Goal: Task Accomplishment & Management: Manage account settings

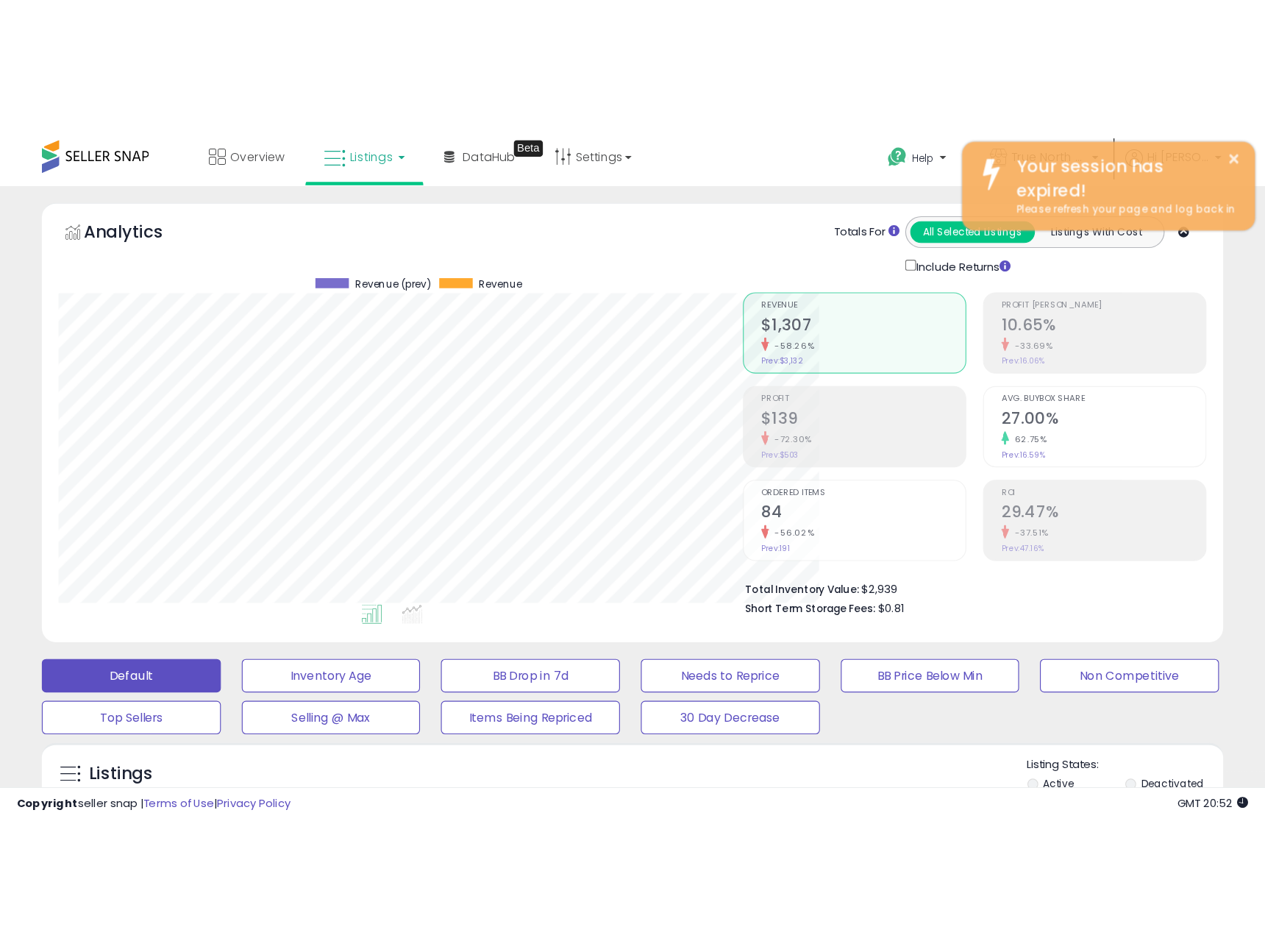
scroll to position [302, 691]
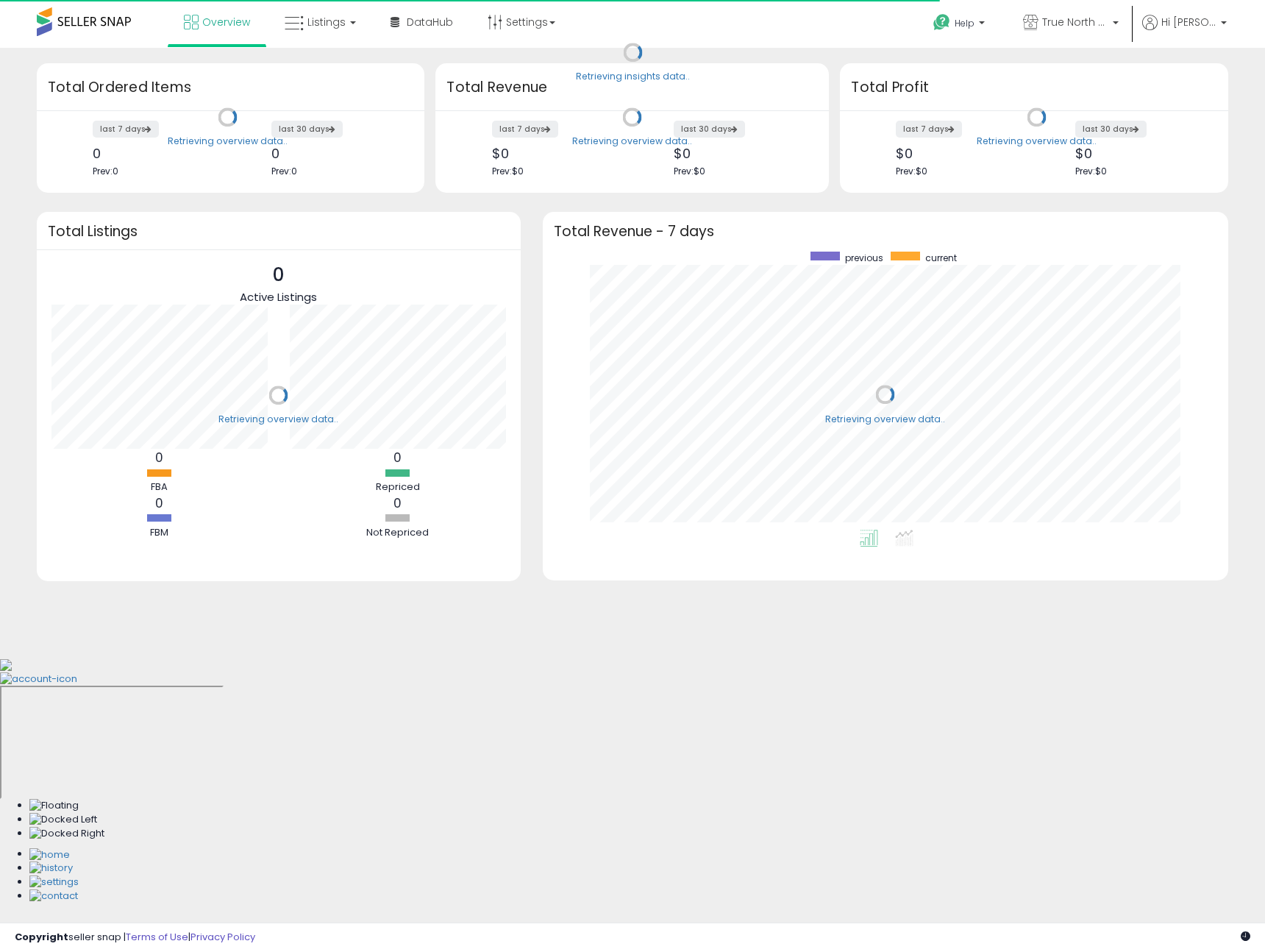
scroll to position [278, 656]
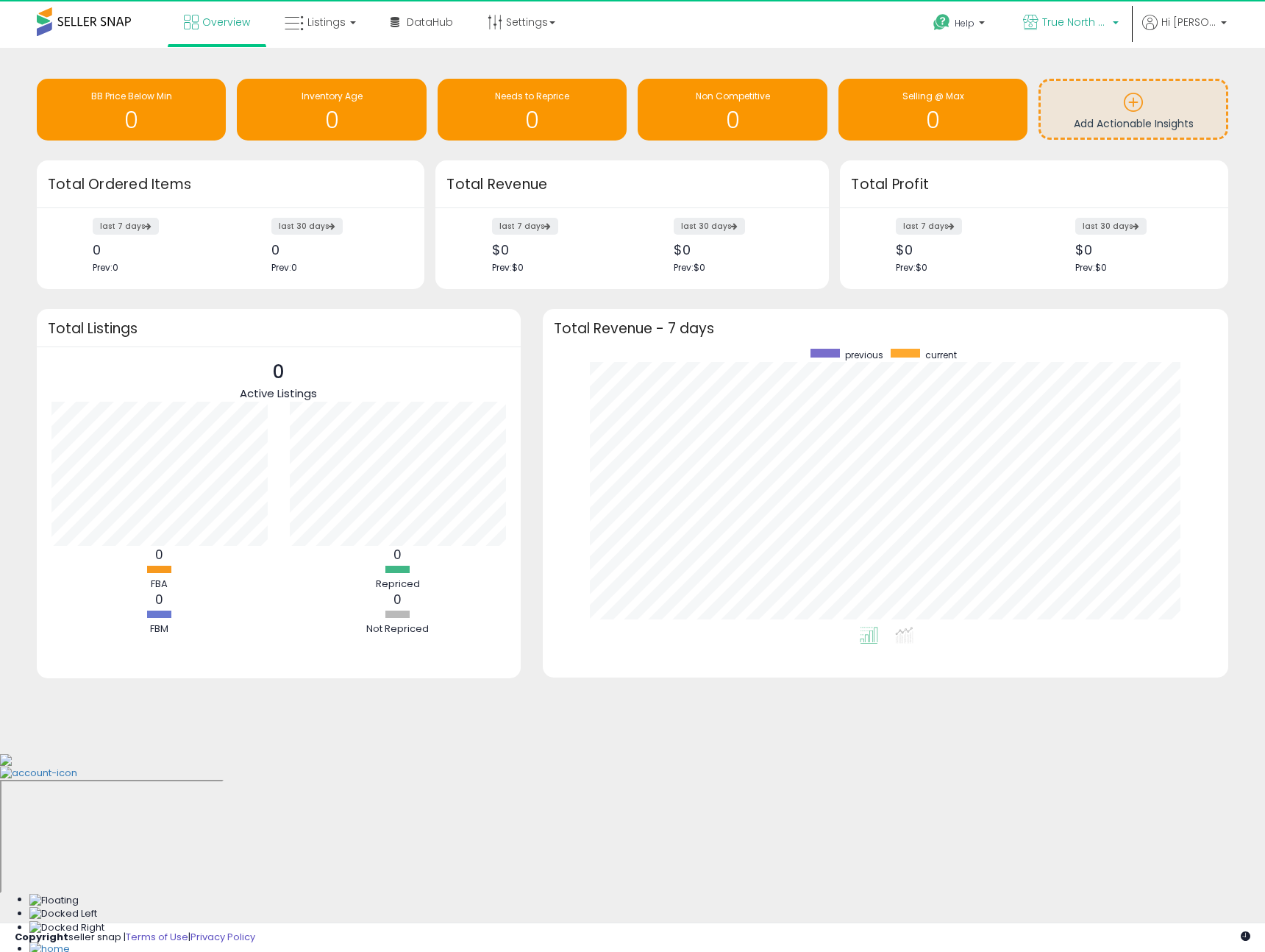
click at [1087, 17] on span "True North Supply & Co. - Walmart" at bounding box center [1075, 22] width 67 height 15
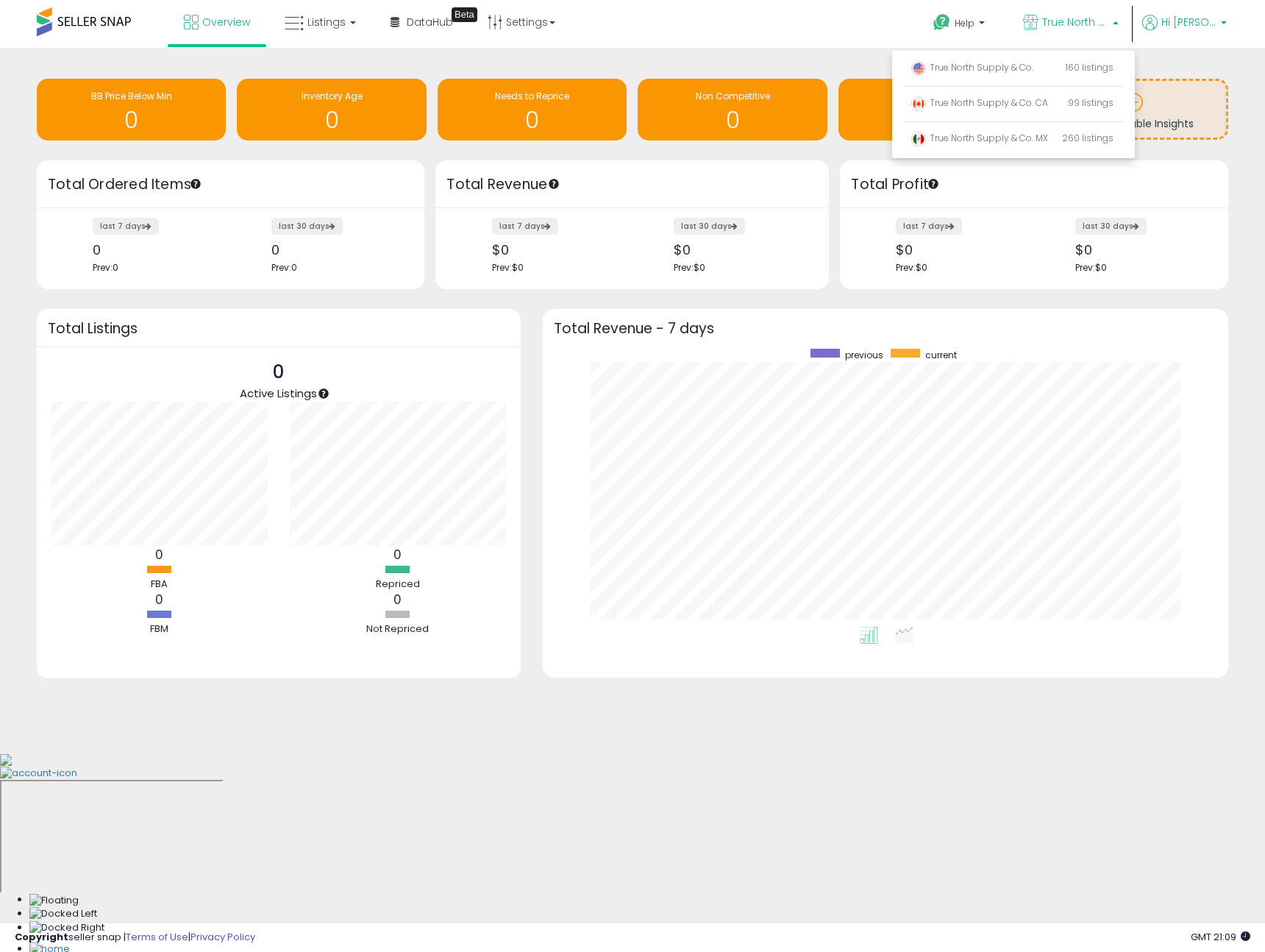
click at [1178, 23] on span "Hi [PERSON_NAME]" at bounding box center [1189, 22] width 55 height 15
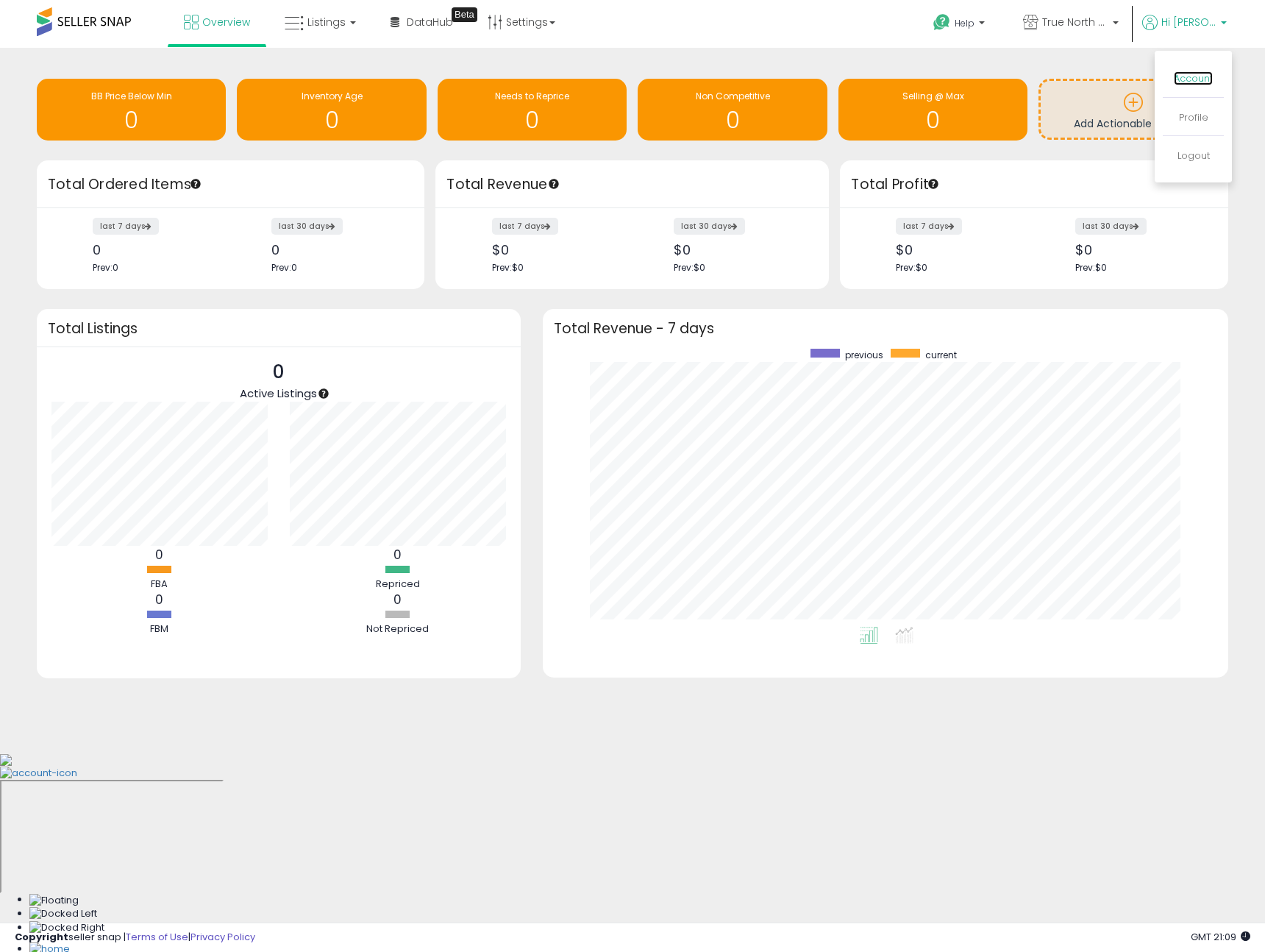
click at [1182, 76] on link "Account" at bounding box center [1194, 78] width 39 height 14
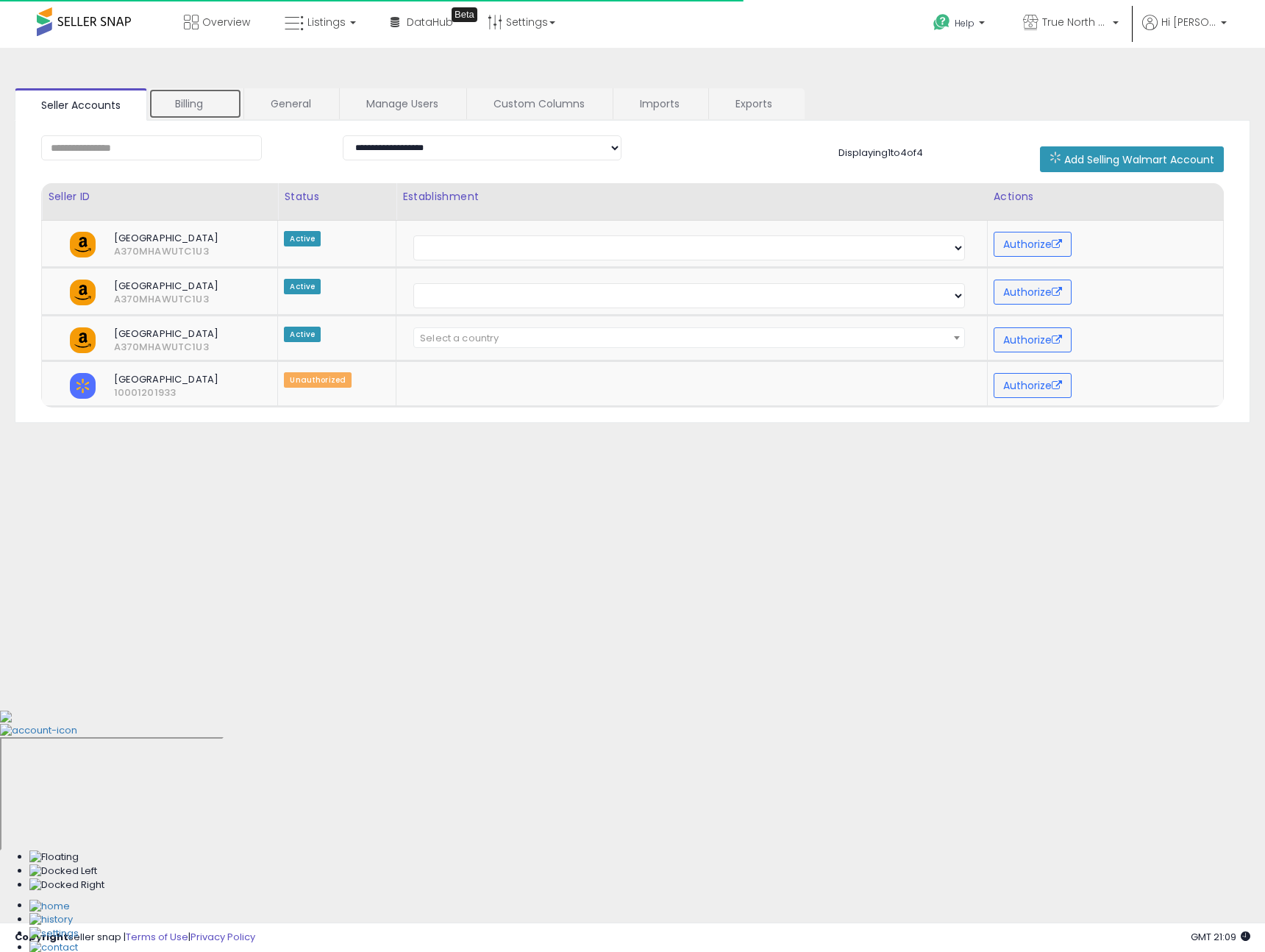
click at [175, 102] on link "Billing" at bounding box center [195, 104] width 93 height 31
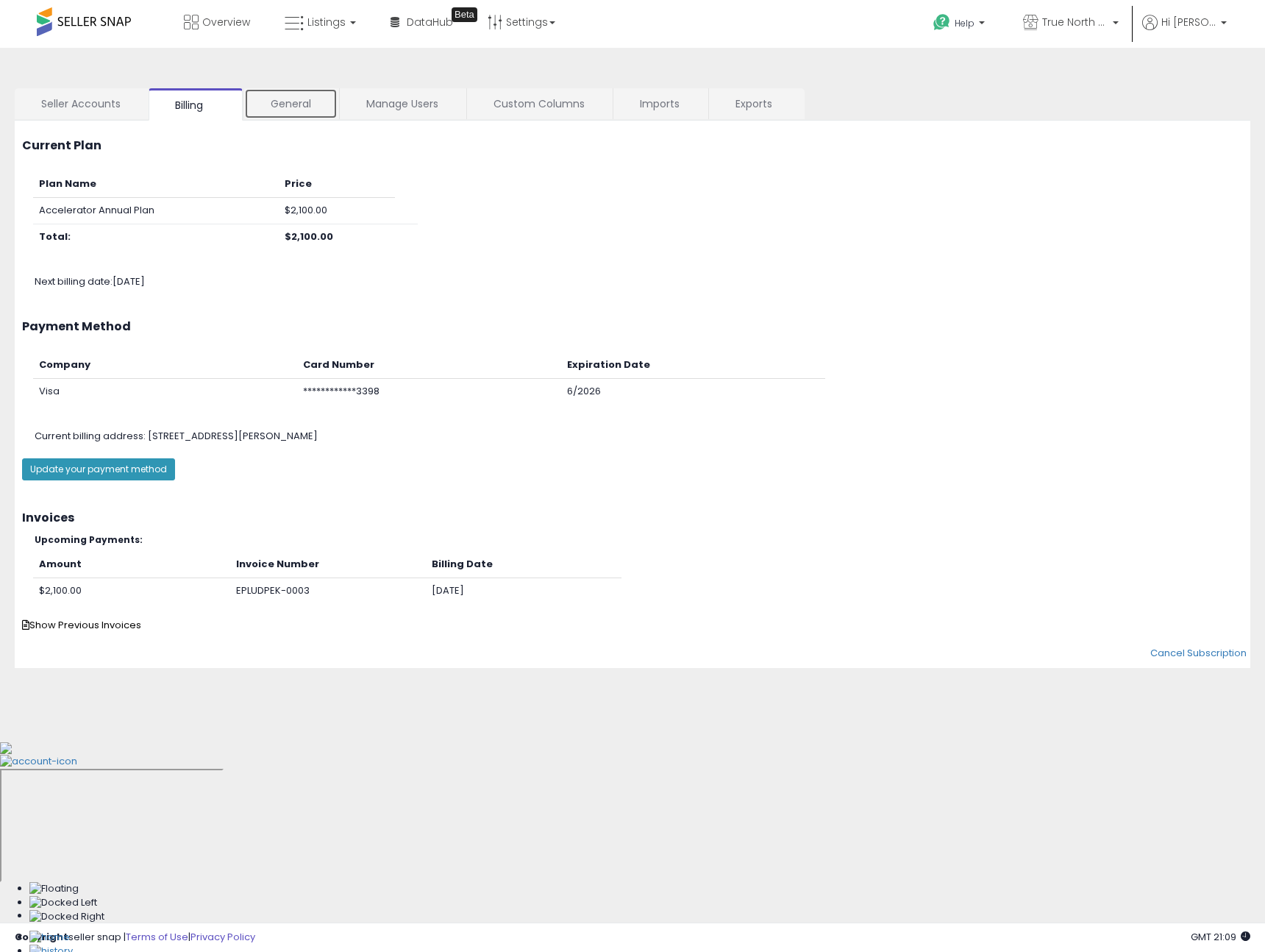
click at [297, 103] on link "General" at bounding box center [291, 104] width 93 height 31
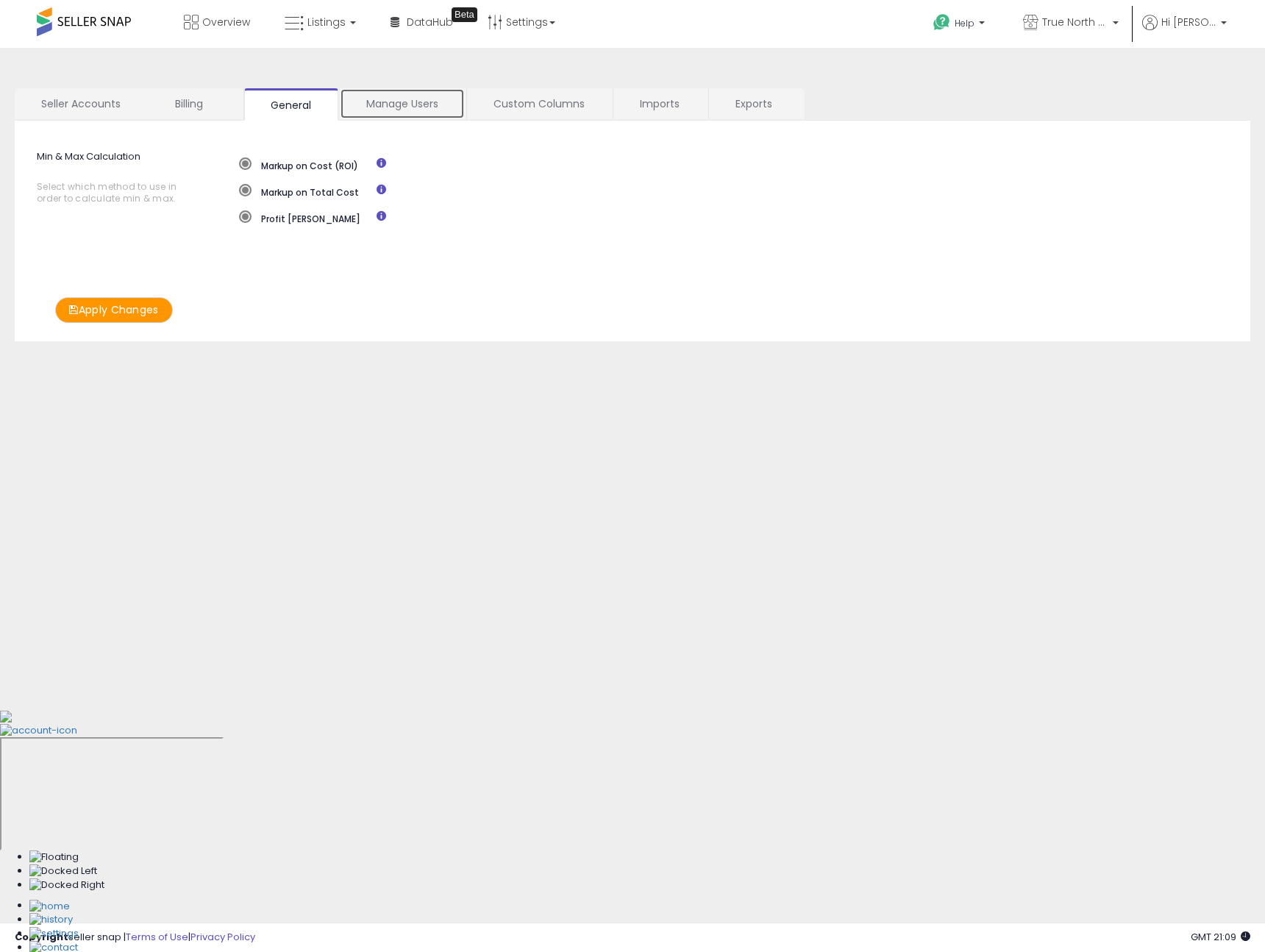
click at [417, 101] on link "Manage Users" at bounding box center [402, 104] width 125 height 31
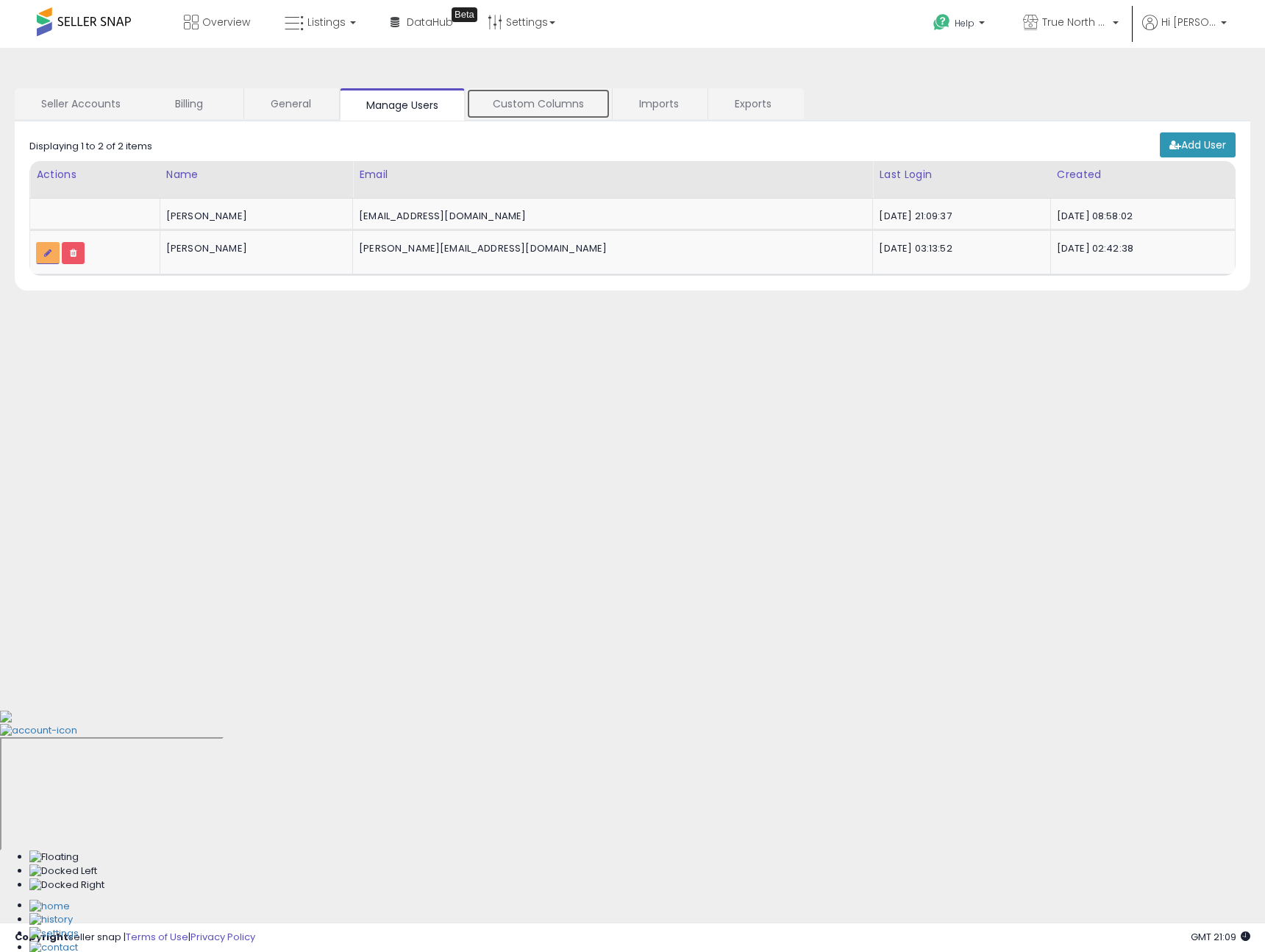
click at [538, 104] on link "Custom Columns" at bounding box center [538, 104] width 144 height 31
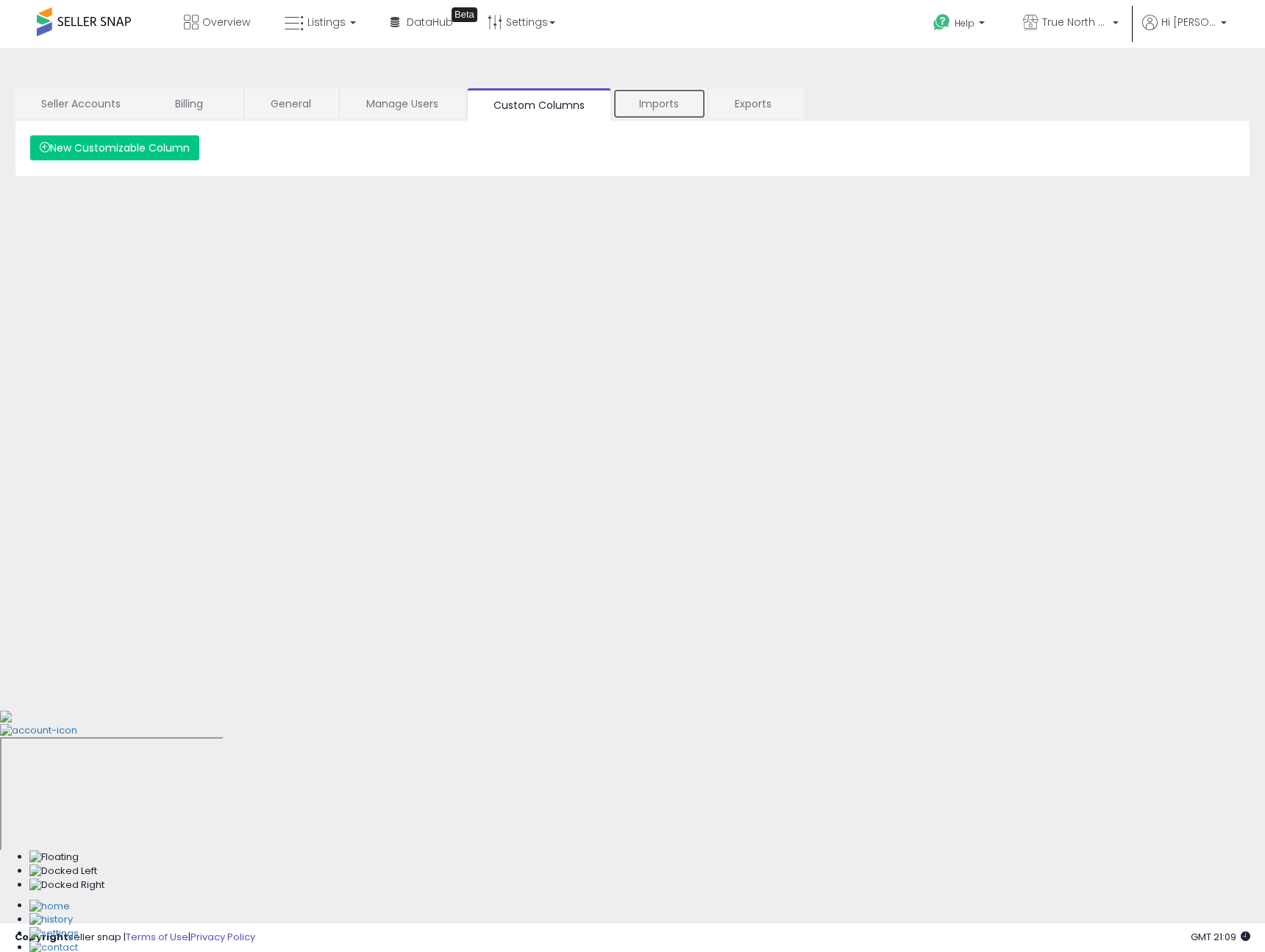
click at [640, 104] on link "Imports" at bounding box center [659, 104] width 93 height 31
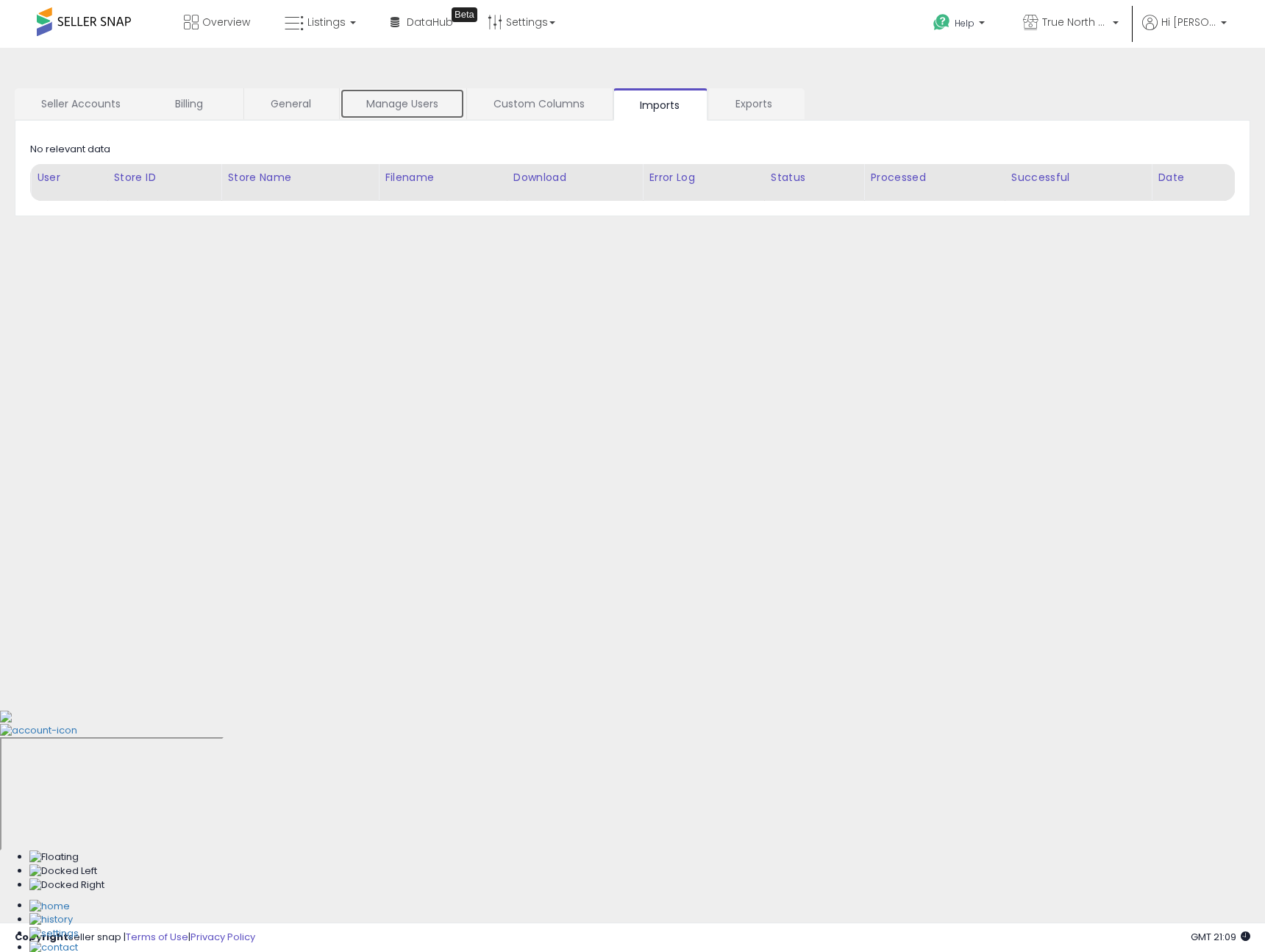
click at [356, 112] on link "Manage Users" at bounding box center [402, 104] width 125 height 31
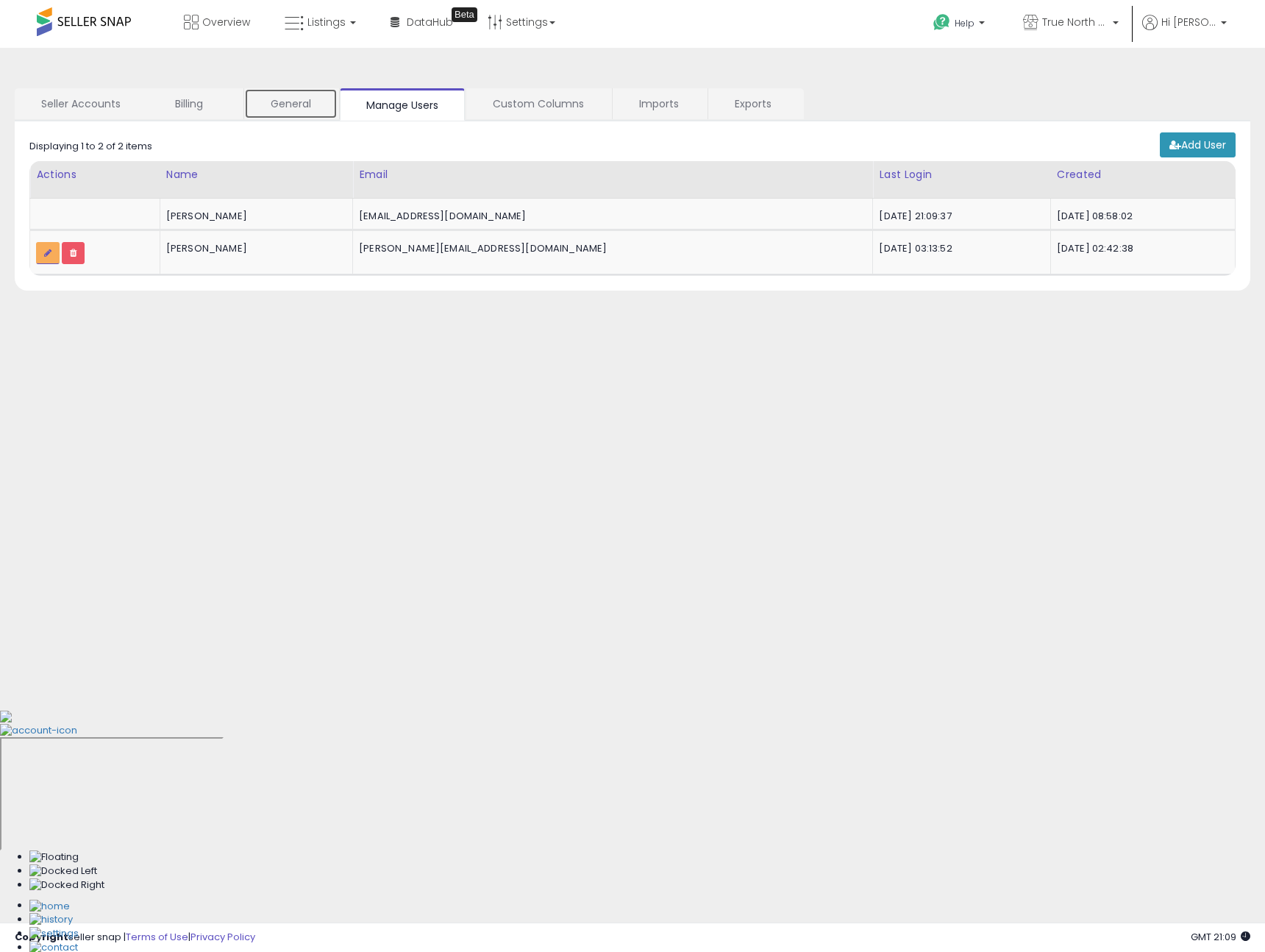
click at [281, 110] on link "General" at bounding box center [291, 104] width 93 height 31
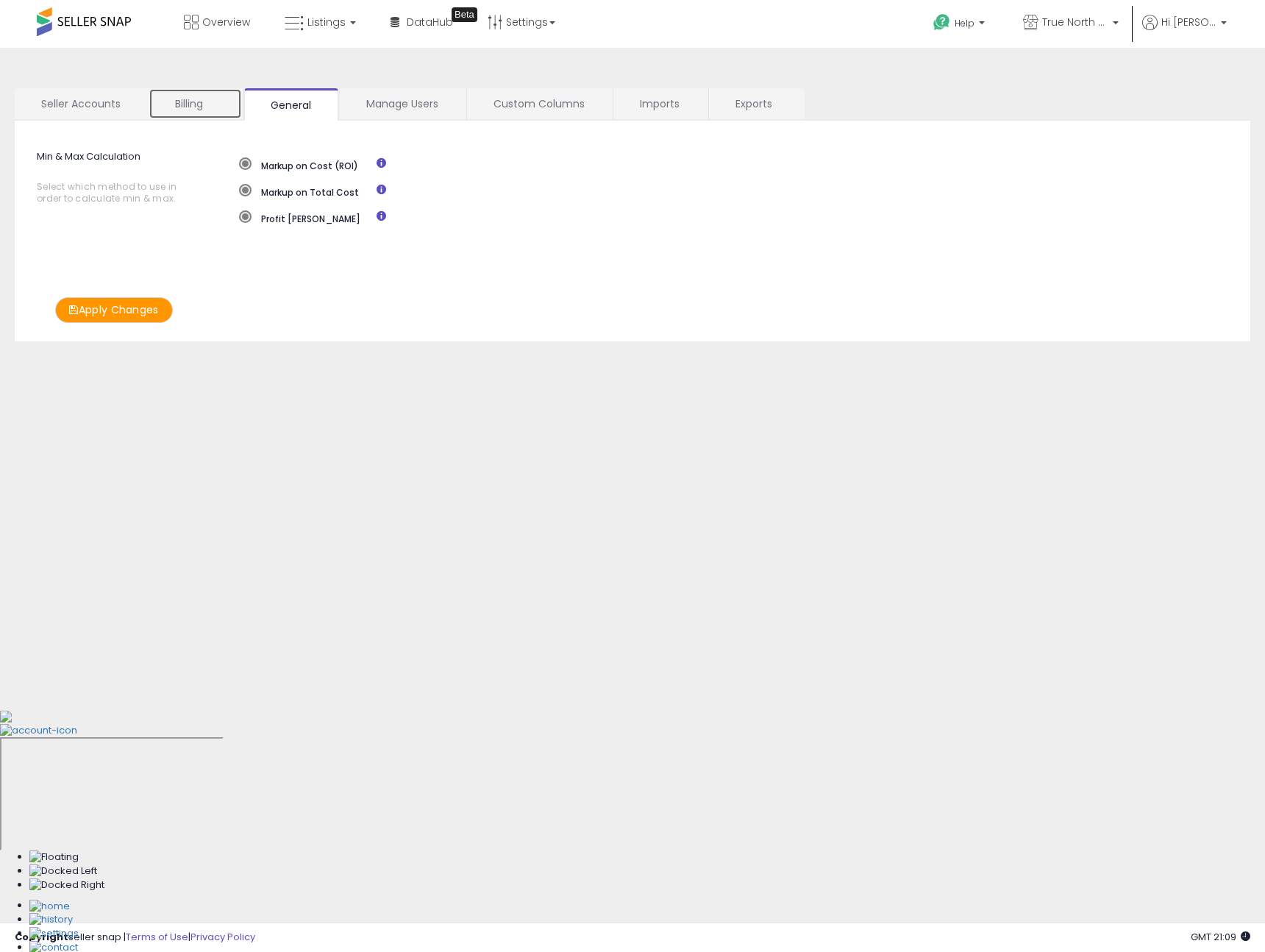
click at [192, 101] on link "Billing" at bounding box center [195, 104] width 93 height 31
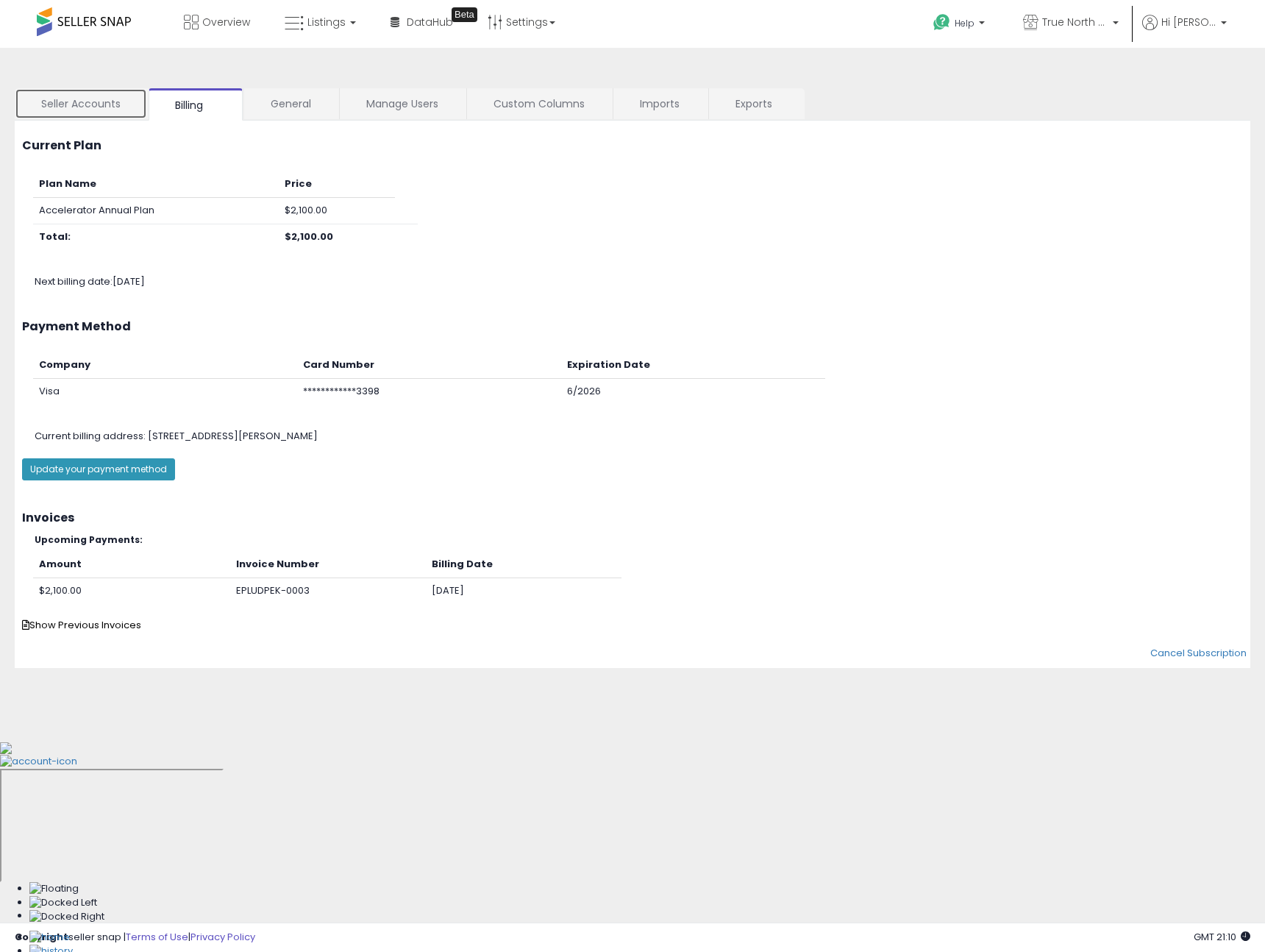
click at [62, 106] on link "Seller Accounts" at bounding box center [80, 104] width 132 height 31
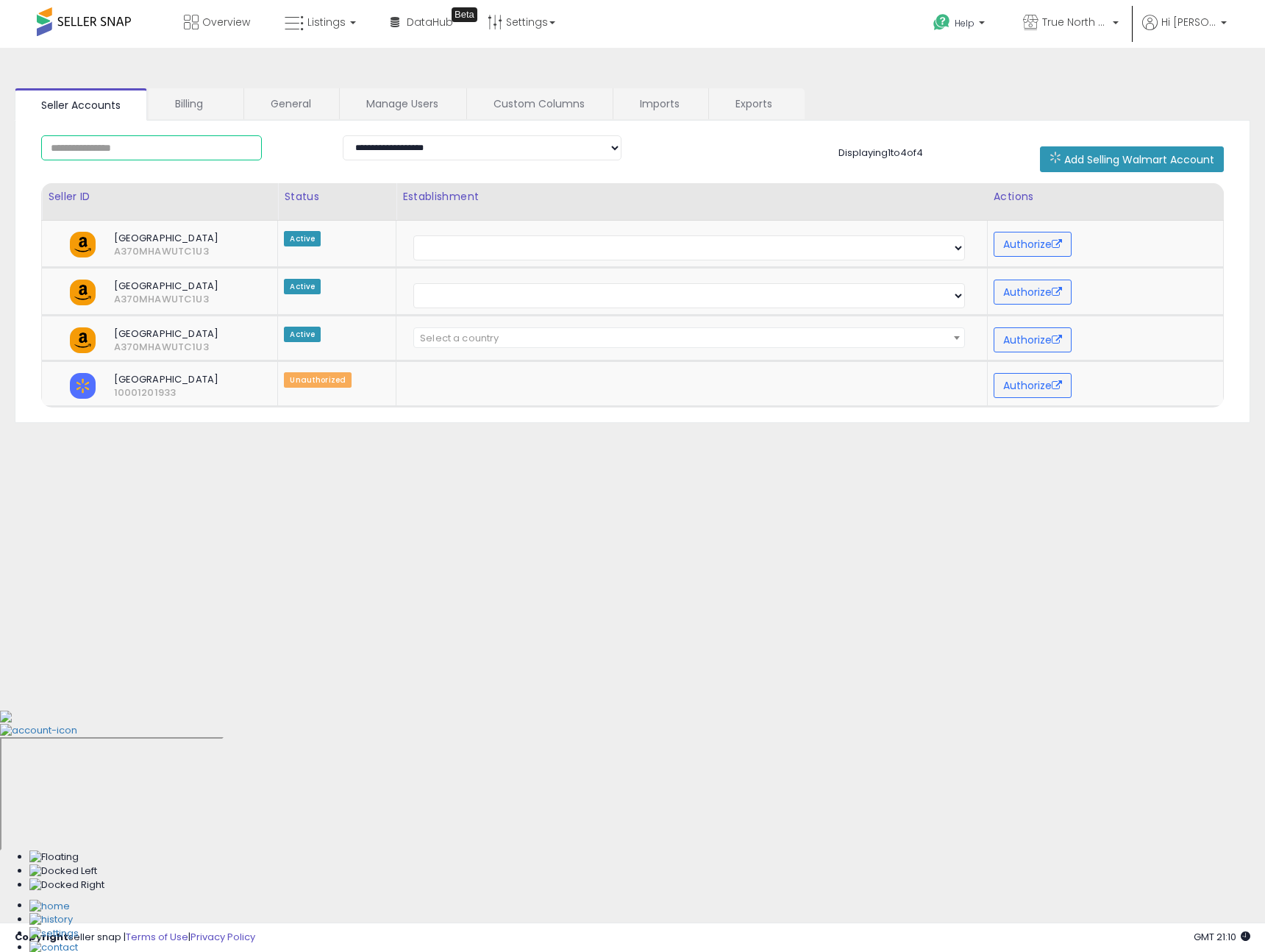
click at [225, 152] on input "text" at bounding box center [152, 147] width 221 height 25
click at [443, 143] on select "**********" at bounding box center [483, 147] width 279 height 25
click at [1185, 20] on span "Hi [PERSON_NAME]" at bounding box center [1189, 22] width 55 height 15
click at [1091, 23] on span "True North Supply & Co. - Walmart" at bounding box center [1075, 22] width 67 height 15
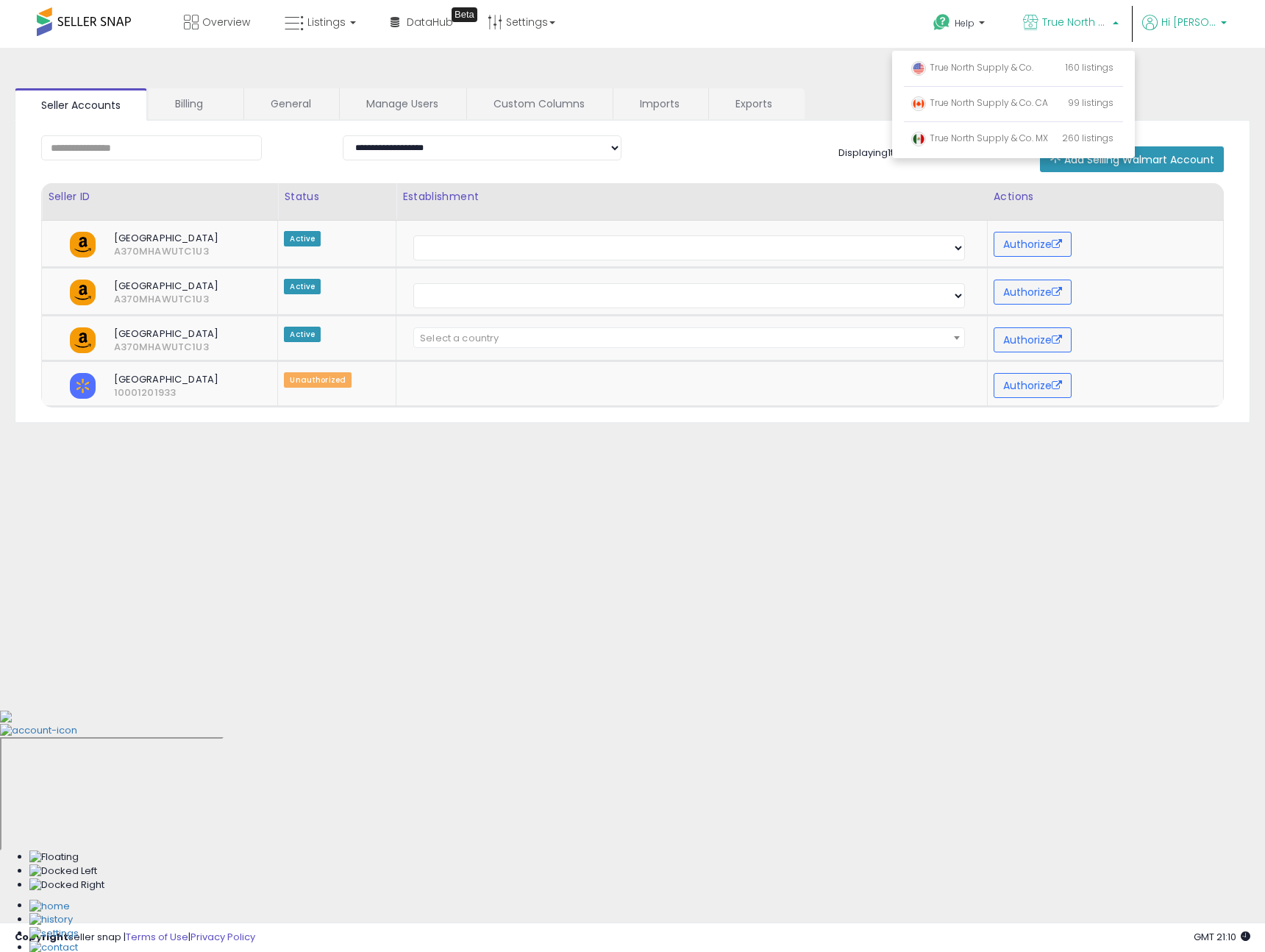
click at [1198, 20] on span "Hi [PERSON_NAME]" at bounding box center [1189, 22] width 55 height 15
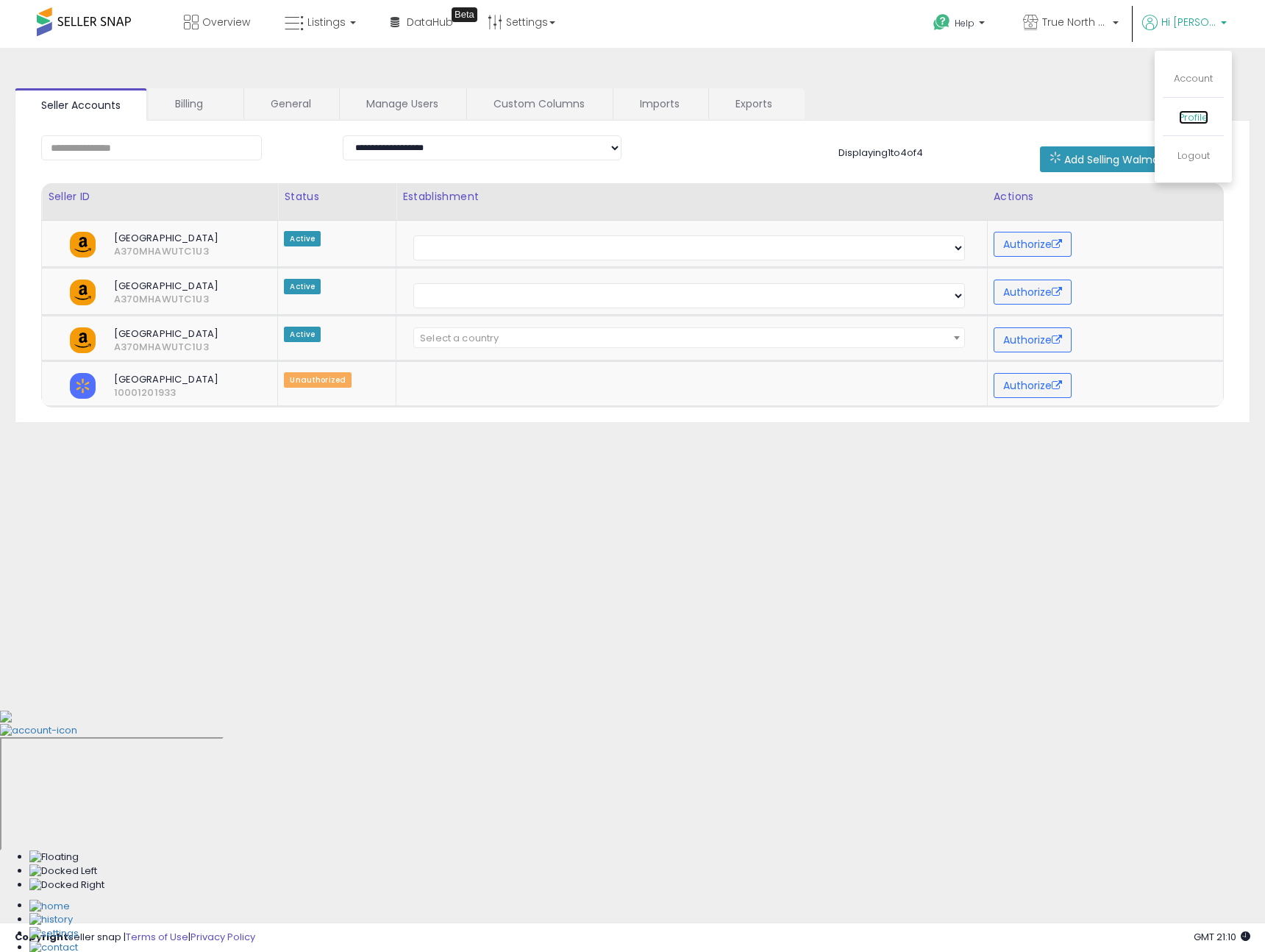
click at [1184, 114] on link "Profile" at bounding box center [1194, 117] width 29 height 14
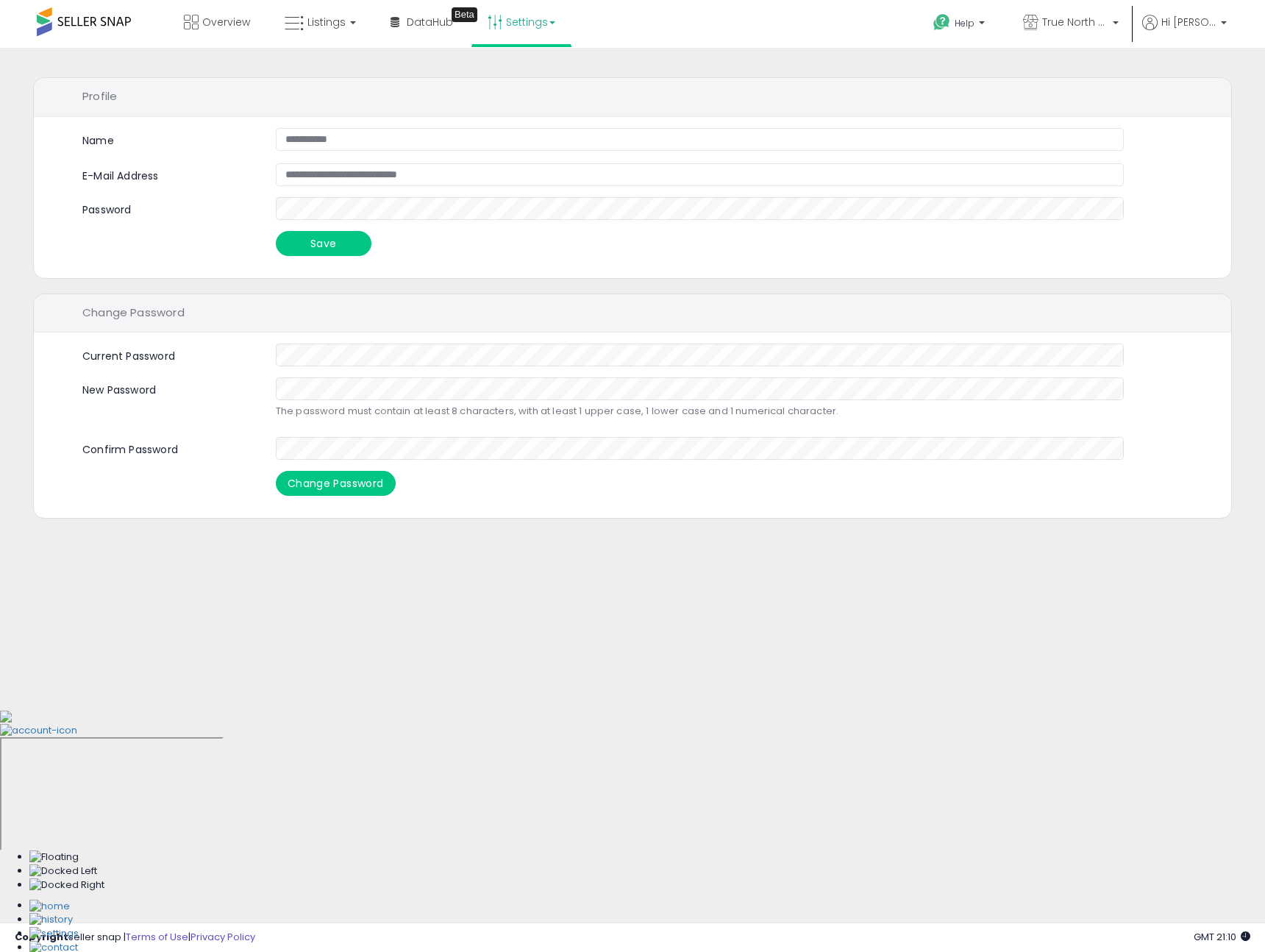
click at [561, 12] on link "Settings" at bounding box center [521, 22] width 89 height 44
click at [525, 114] on link "User settings" at bounding box center [522, 113] width 63 height 14
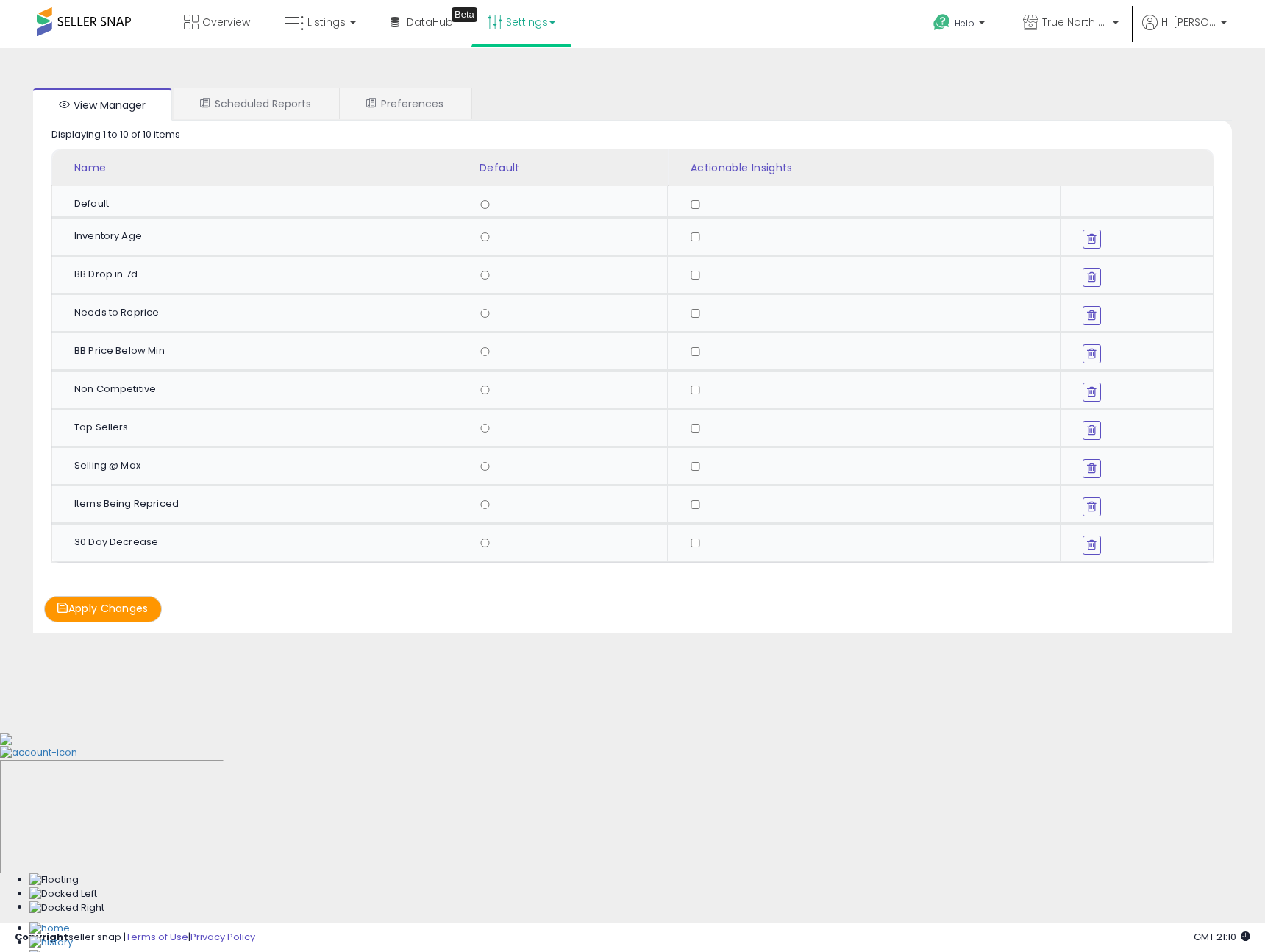
click at [502, 30] on link "Settings" at bounding box center [521, 22] width 89 height 44
click at [525, 71] on link "Store settings" at bounding box center [524, 74] width 67 height 14
click at [1203, 17] on span "Hi [PERSON_NAME]" at bounding box center [1189, 22] width 55 height 15
click at [1181, 75] on link "Account" at bounding box center [1194, 78] width 39 height 14
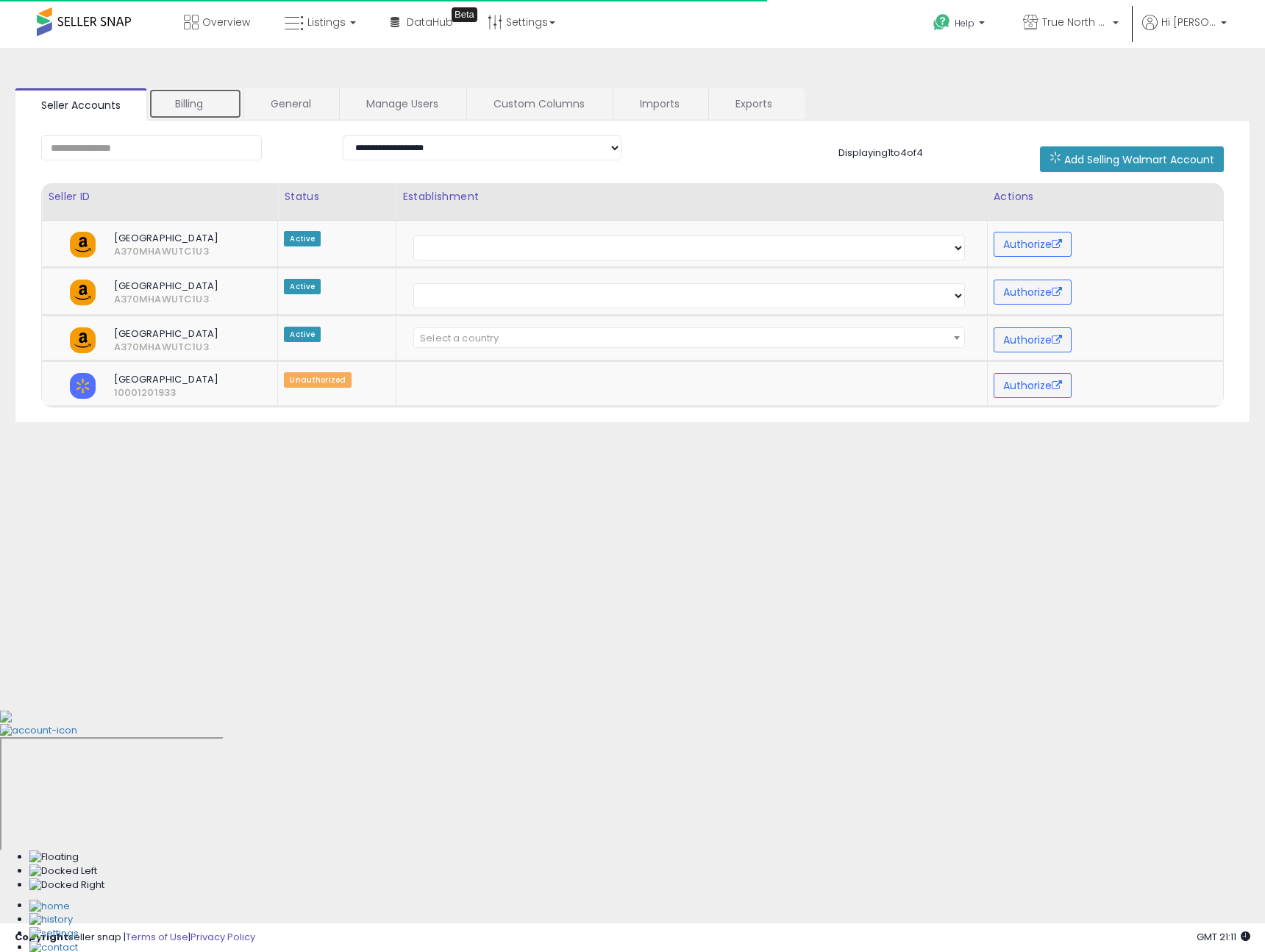
click at [199, 105] on link "Billing" at bounding box center [195, 104] width 93 height 31
